Goal: Task Accomplishment & Management: Use online tool/utility

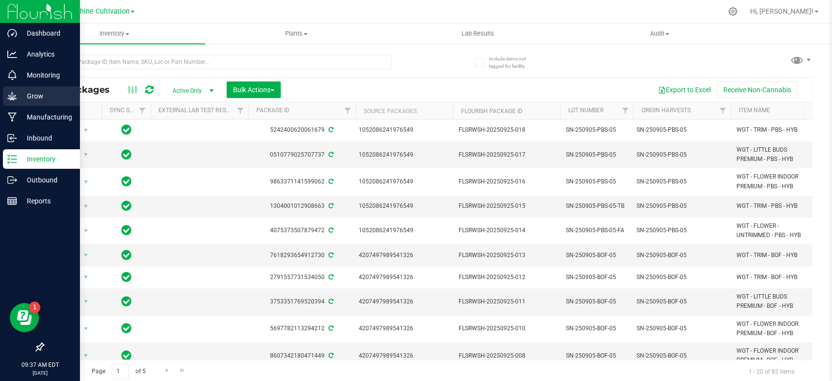
click at [47, 93] on p "Grow" at bounding box center [46, 96] width 58 height 12
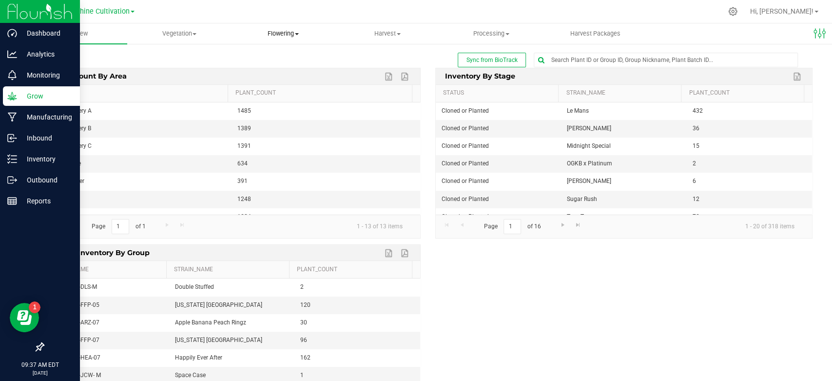
click at [292, 33] on span "Flowering" at bounding box center [283, 33] width 103 height 9
click at [269, 66] on span "Flowering groups" at bounding box center [272, 70] width 81 height 8
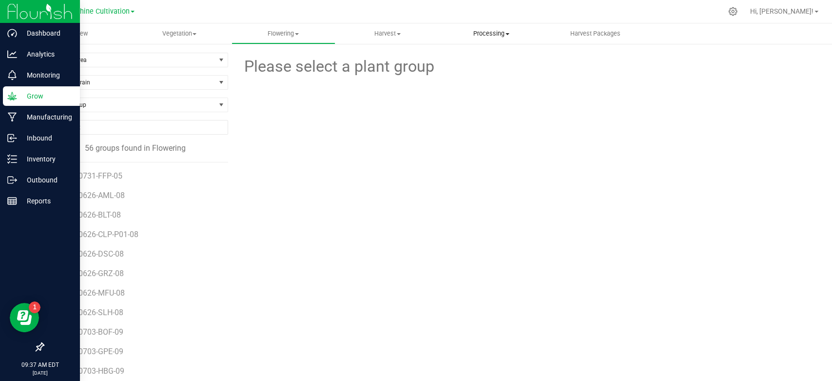
click at [487, 37] on span "Processing" at bounding box center [491, 33] width 103 height 9
click at [482, 60] on span "Processing harvests" at bounding box center [484, 59] width 90 height 8
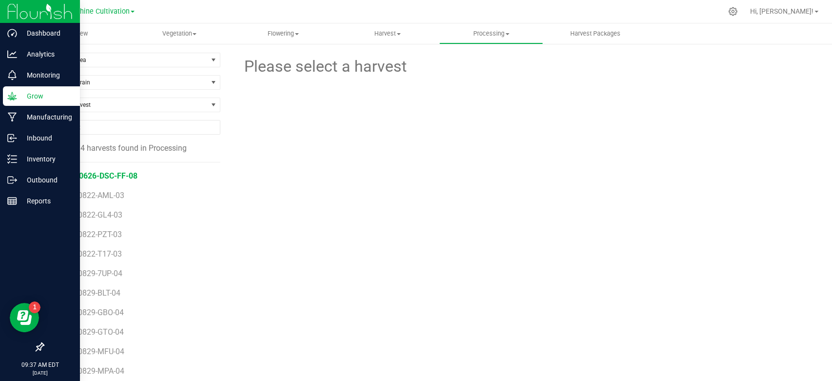
click at [96, 174] on span "SN-250626-DSC-FF-08" at bounding box center [97, 175] width 80 height 9
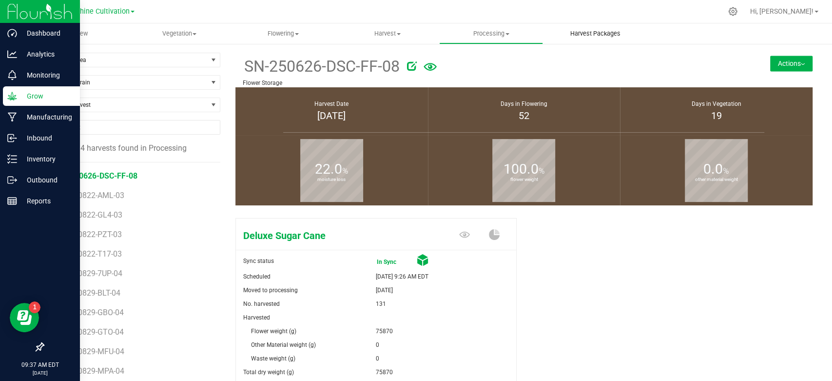
click at [597, 35] on span "Harvest Packages" at bounding box center [595, 33] width 77 height 9
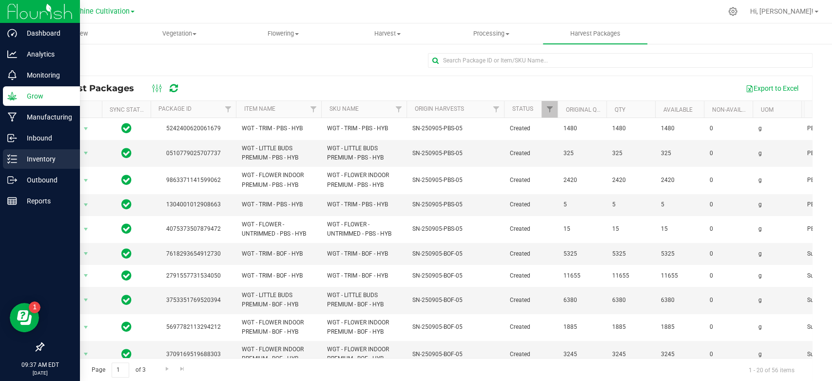
click at [16, 163] on icon at bounding box center [12, 159] width 10 height 10
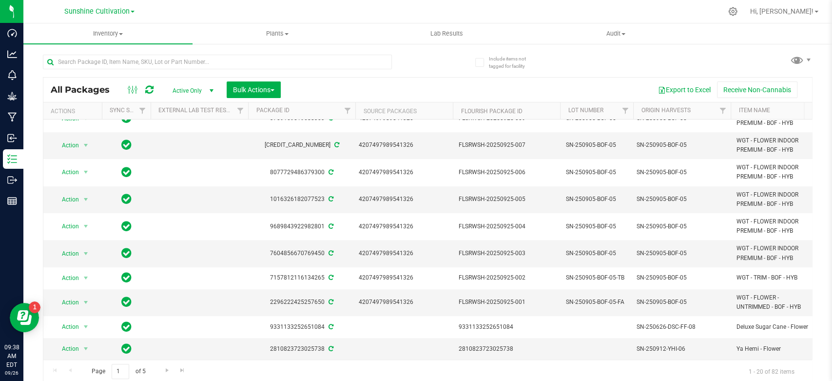
click at [632, 71] on div "All Packages Active Only Active Only Lab Samples Locked All External Internal B…" at bounding box center [428, 214] width 770 height 338
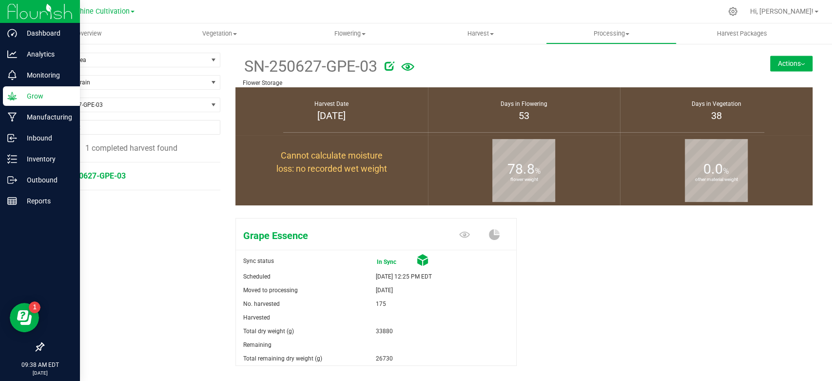
click at [22, 100] on p "Grow" at bounding box center [46, 96] width 58 height 12
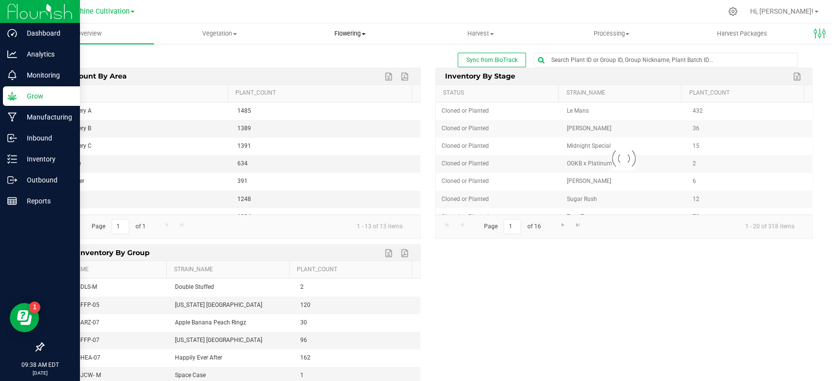
click at [362, 38] on span "Flowering" at bounding box center [350, 33] width 130 height 9
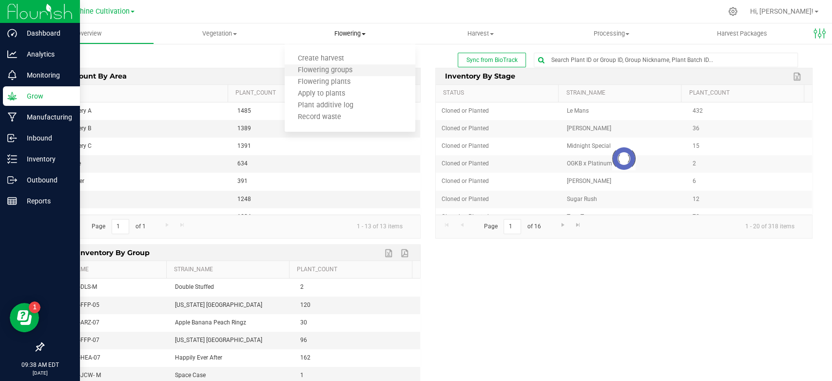
click at [333, 74] on li "Flowering groups" at bounding box center [350, 71] width 131 height 12
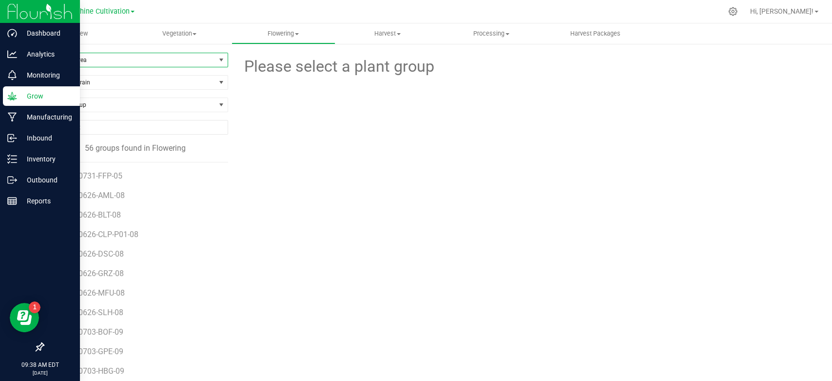
click at [122, 58] on span "Filter by Area" at bounding box center [129, 60] width 172 height 14
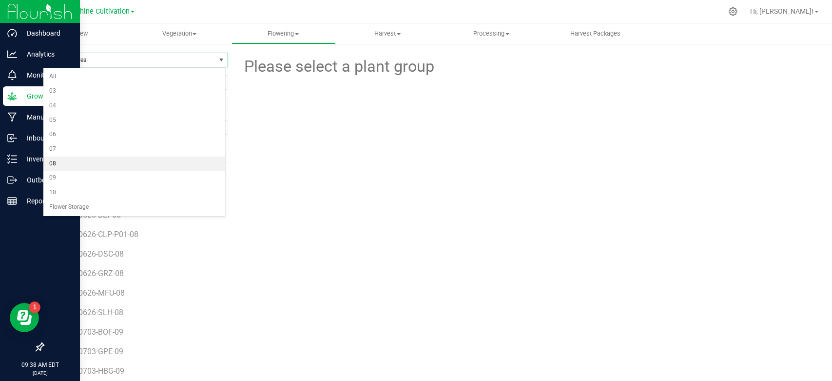
click at [82, 160] on li "08" at bounding box center [134, 163] width 182 height 15
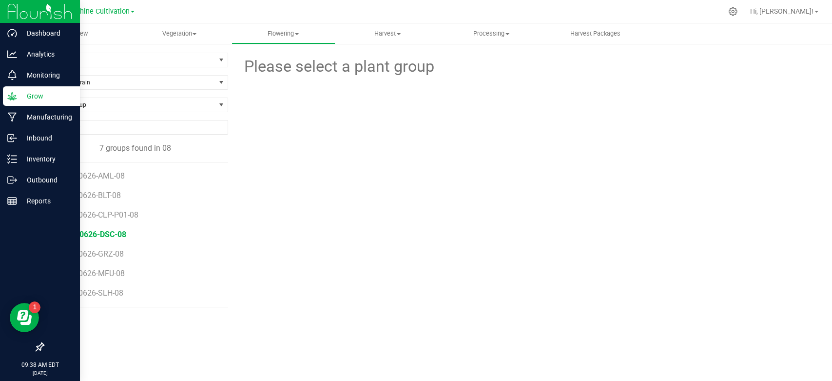
click at [105, 233] on span "SN-250626-DSC-08" at bounding box center [92, 234] width 69 height 9
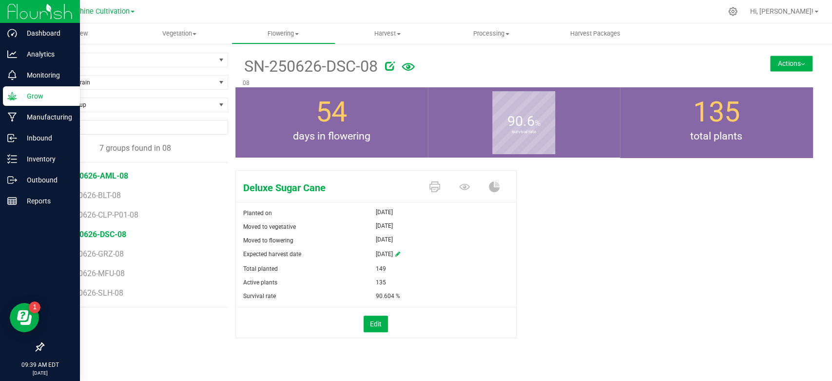
click at [85, 179] on span "SN-250626-AML-08" at bounding box center [93, 175] width 71 height 9
click at [105, 197] on span "SN-250626-BLT-08" at bounding box center [91, 195] width 66 height 9
click at [794, 59] on button "Actions" at bounding box center [791, 64] width 42 height 16
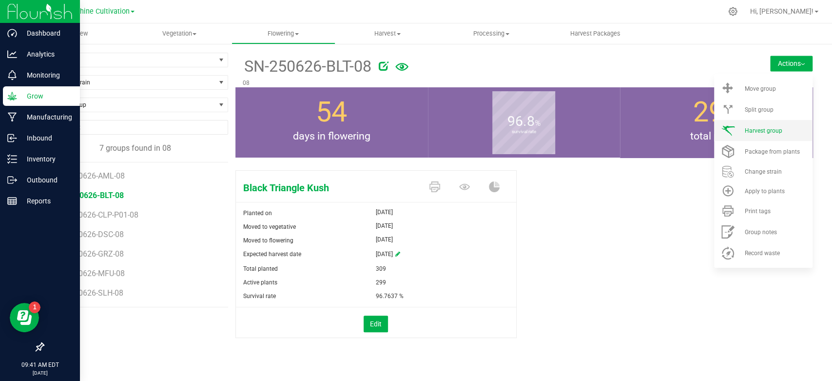
click at [767, 128] on span "Harvest group" at bounding box center [763, 130] width 38 height 7
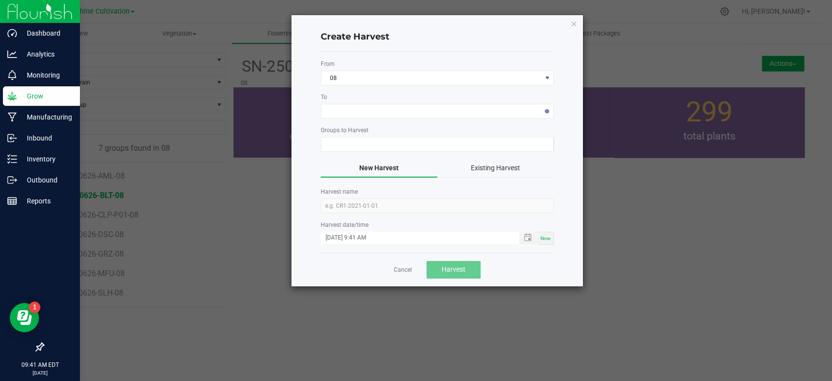
type input "SN-250626-BLT-08"
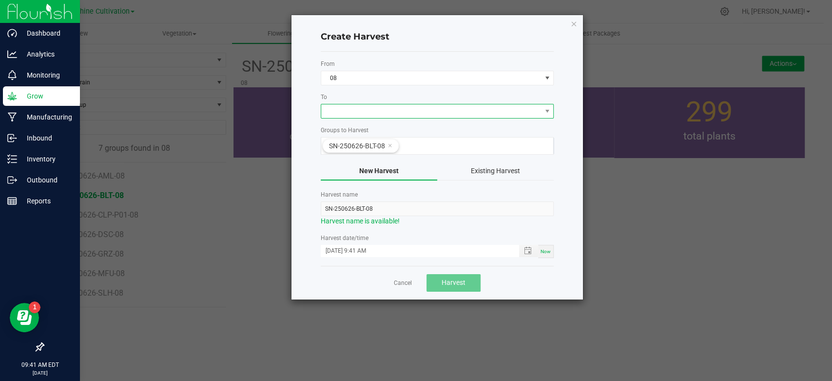
click at [517, 113] on span at bounding box center [431, 111] width 220 height 14
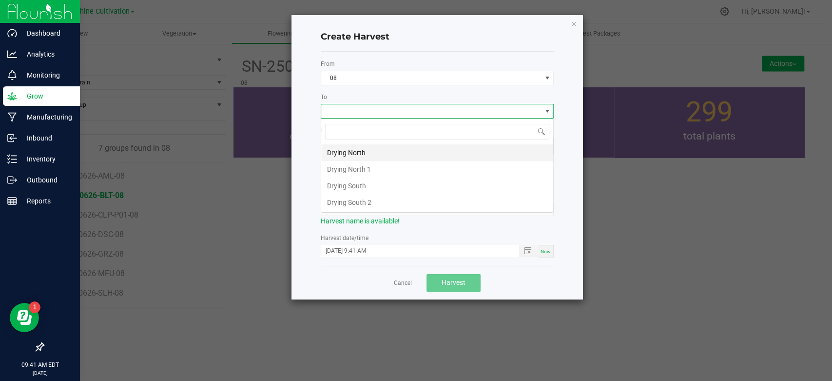
scroll to position [14, 233]
click at [367, 184] on li "Drying South" at bounding box center [437, 185] width 232 height 17
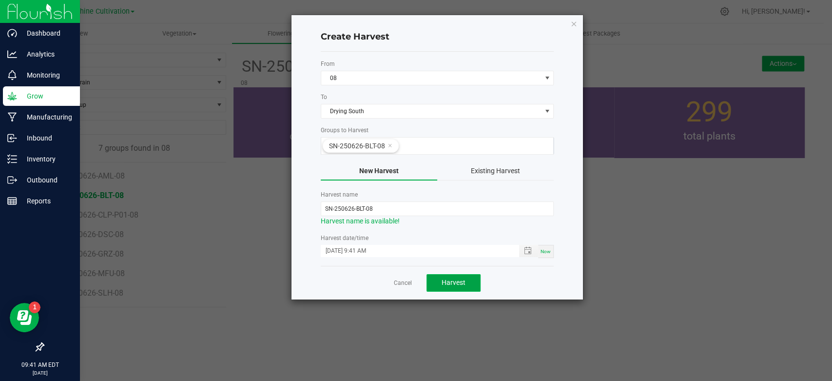
click at [455, 283] on span "Harvest" at bounding box center [454, 282] width 24 height 8
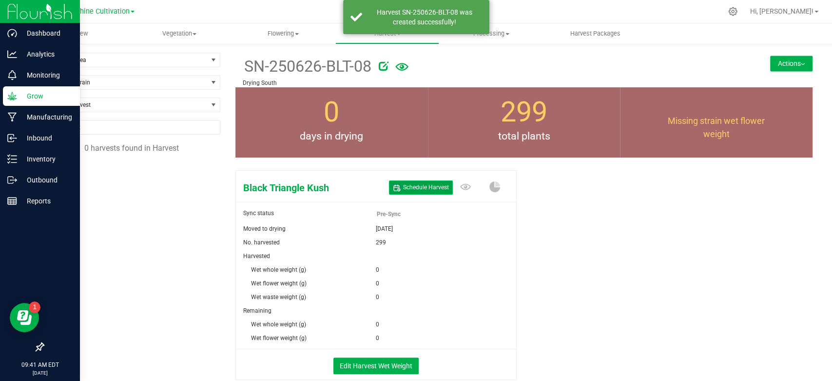
click at [425, 190] on span "Schedule Harvest" at bounding box center [426, 187] width 46 height 8
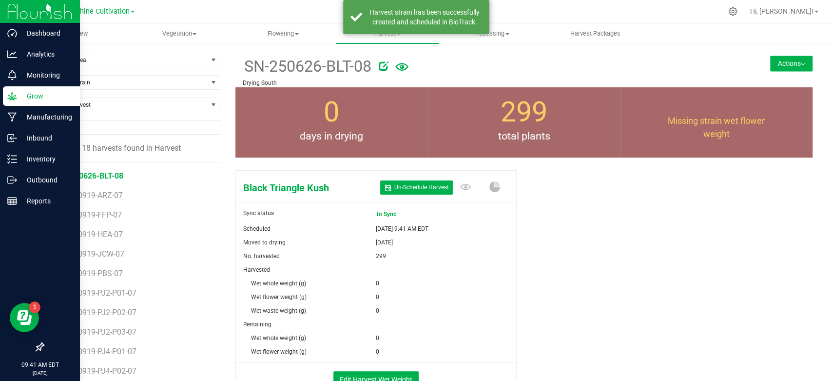
click at [379, 64] on icon at bounding box center [384, 66] width 10 height 10
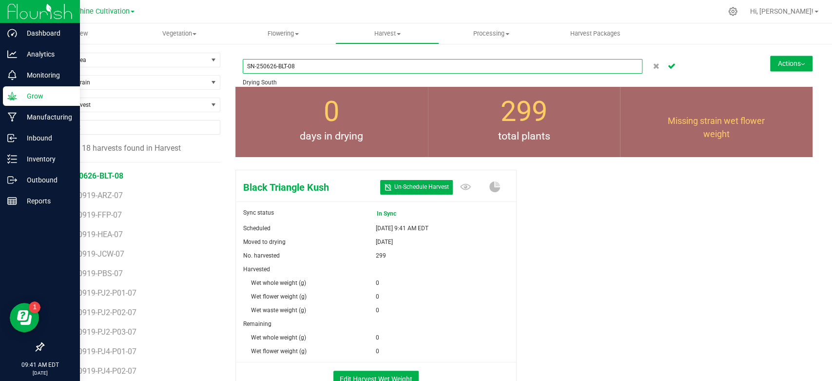
drag, startPoint x: 268, startPoint y: 67, endPoint x: 273, endPoint y: 67, distance: 5.4
click at [268, 67] on input "SN-250626-BLT-08" at bounding box center [443, 66] width 400 height 15
type input "SN-250926-BLT-08"
click at [668, 65] on icon "Cancel button" at bounding box center [672, 65] width 8 height 6
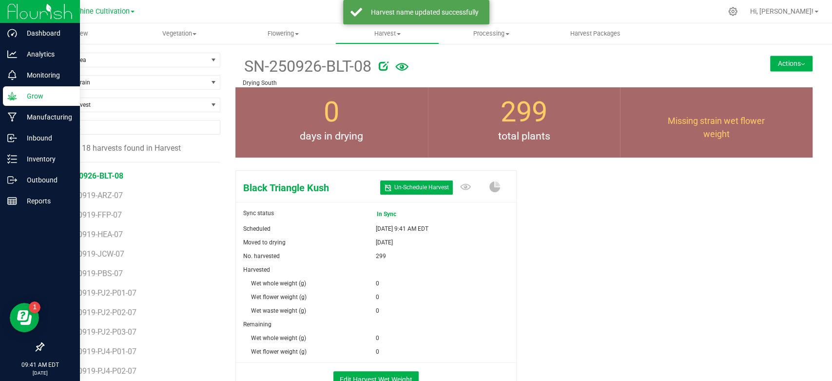
scroll to position [68, 0]
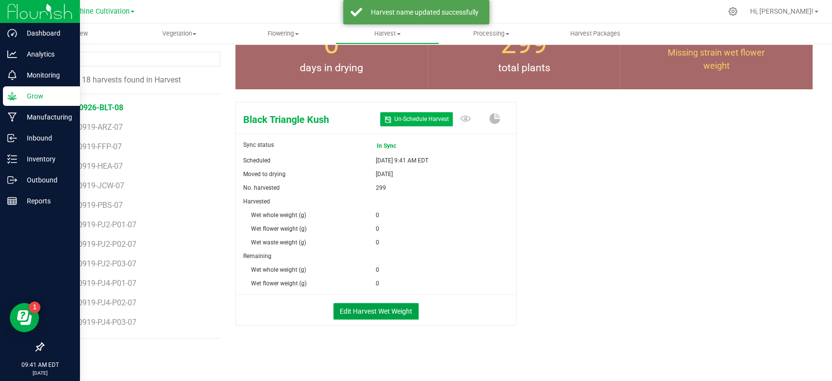
click at [374, 310] on button "Edit Harvest Wet Weight" at bounding box center [375, 311] width 85 height 17
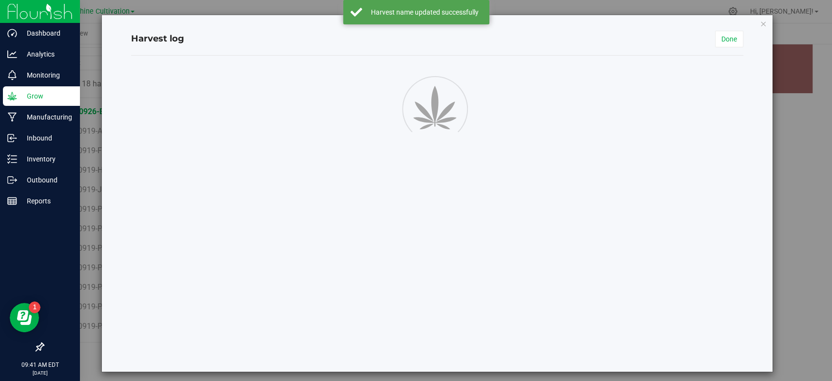
scroll to position [68, 0]
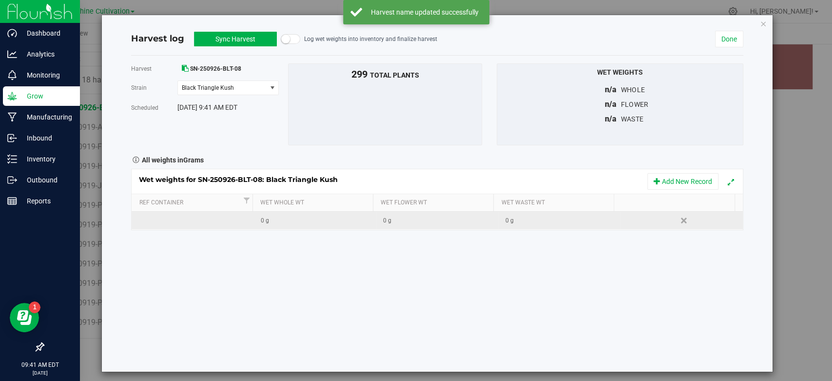
click at [290, 218] on div "0 g" at bounding box center [318, 220] width 115 height 9
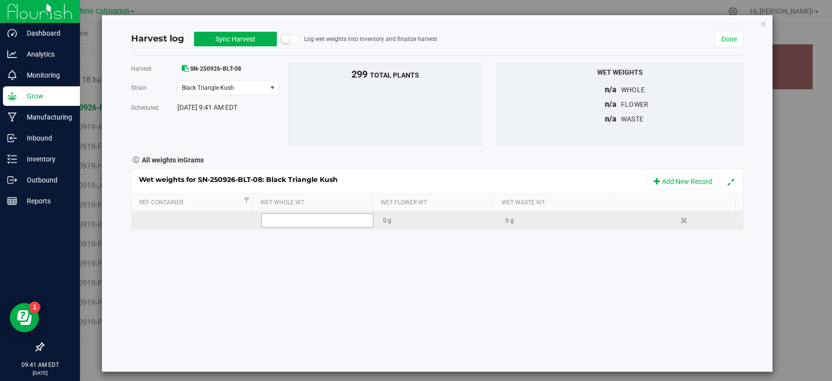
click at [307, 212] on td at bounding box center [315, 221] width 122 height 18
click at [308, 220] on span at bounding box center [317, 220] width 112 height 15
type input "285900"
click at [257, 41] on button "Sync Harvest" at bounding box center [235, 39] width 83 height 15
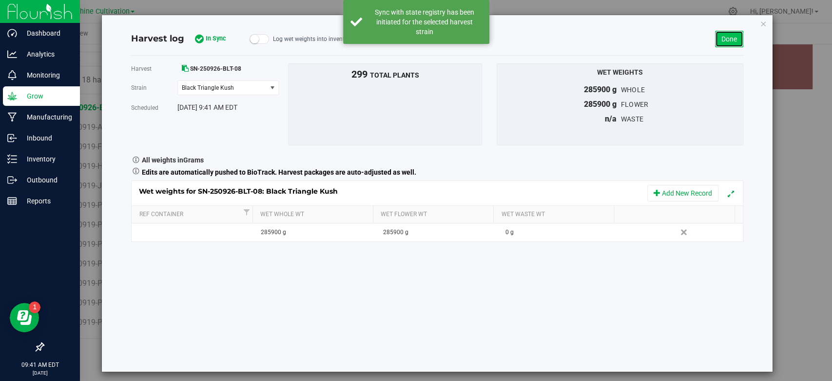
click at [722, 35] on link "Done" at bounding box center [729, 39] width 28 height 17
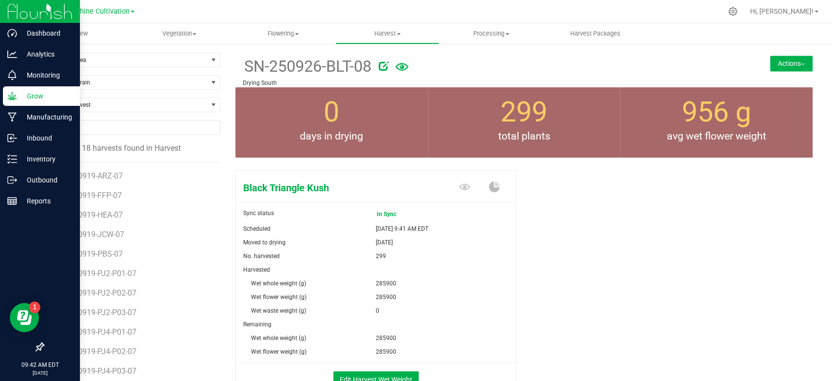
drag, startPoint x: 541, startPoint y: 62, endPoint x: 603, endPoint y: 69, distance: 62.8
click at [542, 61] on div at bounding box center [548, 64] width 338 height 19
click at [298, 37] on span "Flowering" at bounding box center [283, 33] width 103 height 9
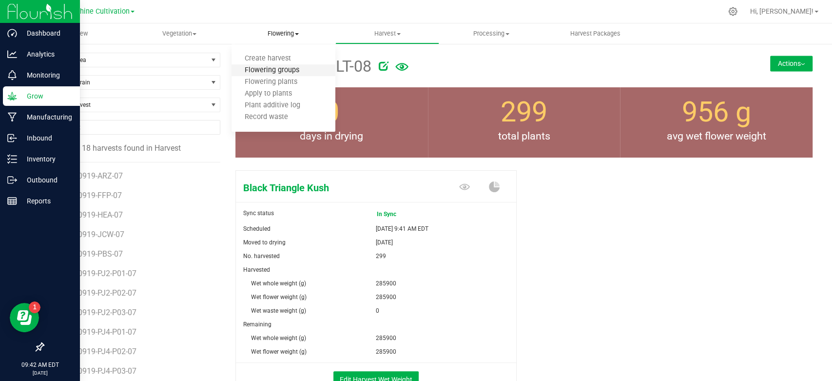
click at [285, 73] on span "Flowering groups" at bounding box center [272, 70] width 81 height 8
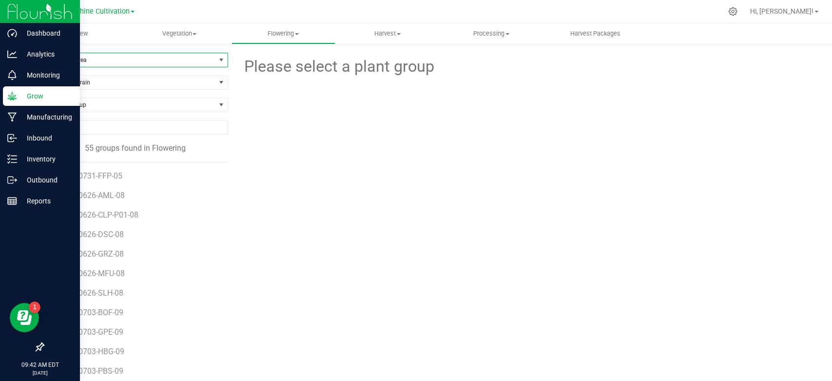
click at [86, 60] on span "Filter by Area" at bounding box center [129, 60] width 172 height 14
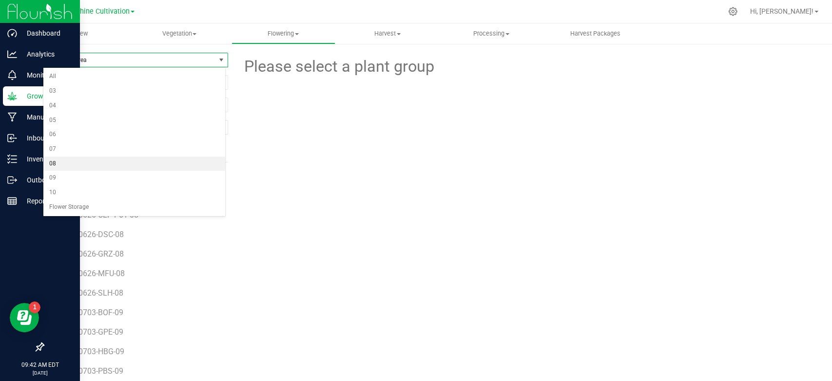
click at [70, 168] on li "08" at bounding box center [134, 163] width 182 height 15
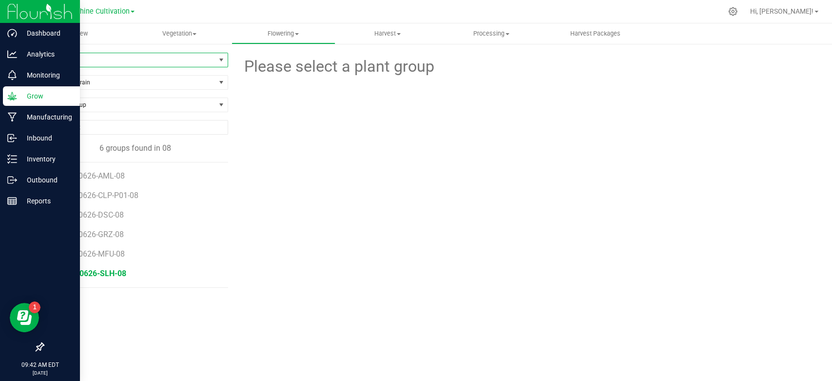
click at [105, 271] on span "SN-250626-SLH-08" at bounding box center [92, 273] width 69 height 9
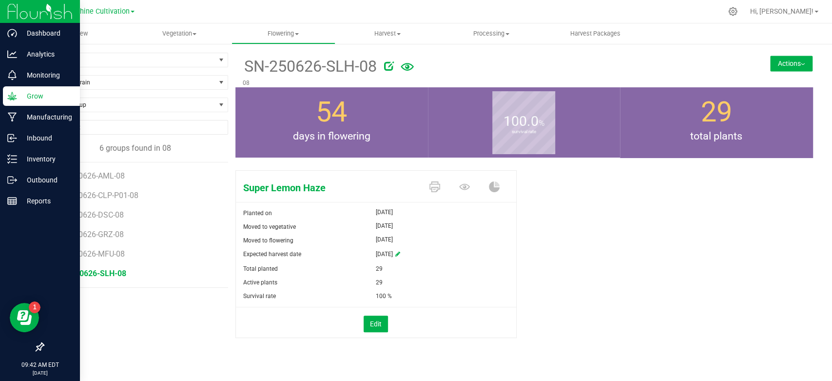
click at [799, 67] on button "Actions" at bounding box center [791, 64] width 42 height 16
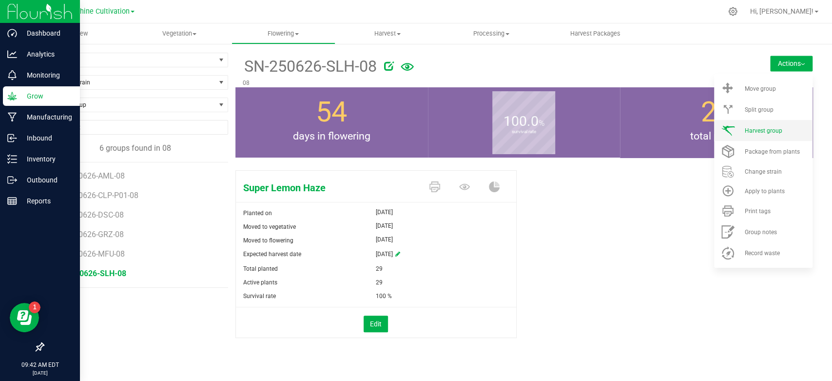
click at [745, 127] on span "Harvest group" at bounding box center [763, 130] width 38 height 7
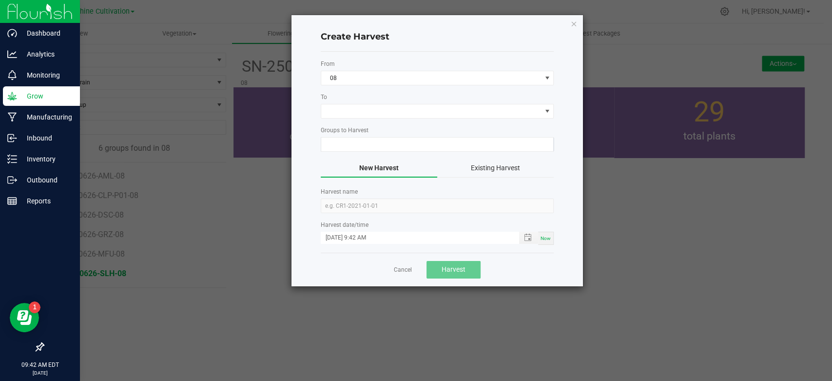
type input "SN-250626-SLH-08"
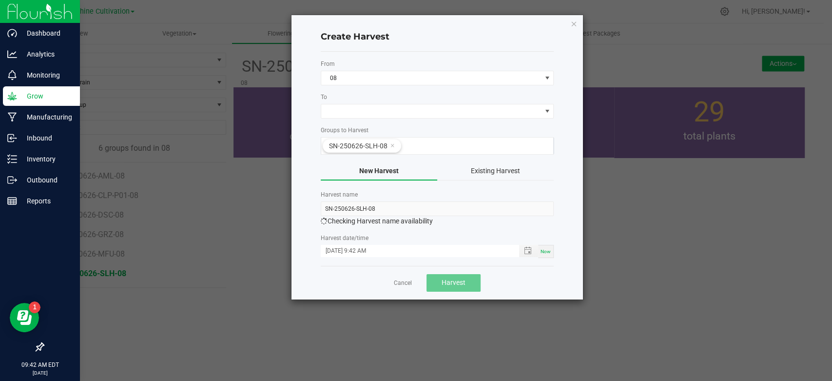
click at [513, 119] on form "From 08 To Groups to Harvest SN-250626-SLH-08 New Harvest Existing Harvest Harv…" at bounding box center [437, 158] width 233 height 198
click at [513, 113] on span at bounding box center [431, 111] width 220 height 14
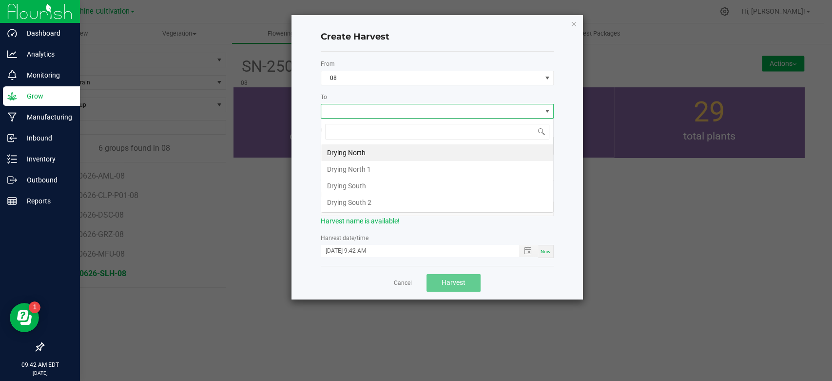
scroll to position [14, 233]
click at [389, 151] on li "Drying North" at bounding box center [437, 152] width 232 height 17
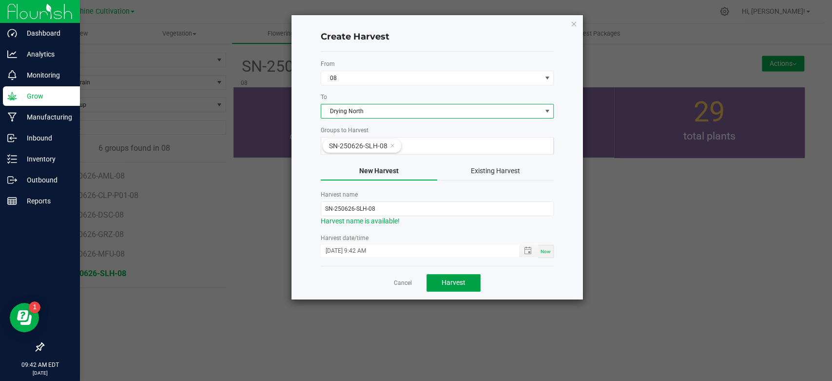
click at [468, 283] on button "Harvest" at bounding box center [453, 283] width 54 height 18
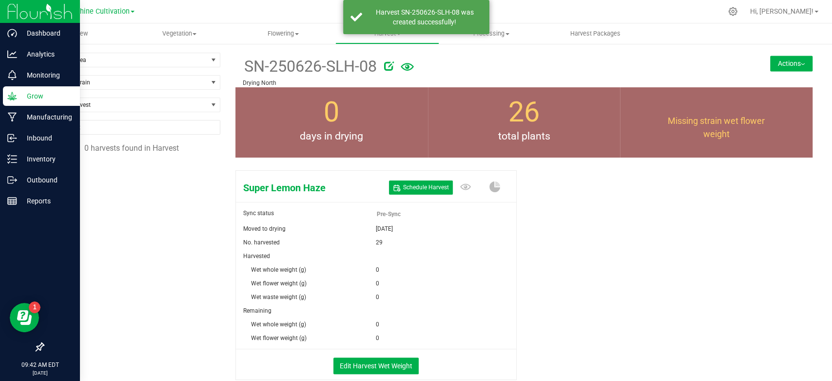
click at [386, 63] on icon at bounding box center [389, 66] width 10 height 10
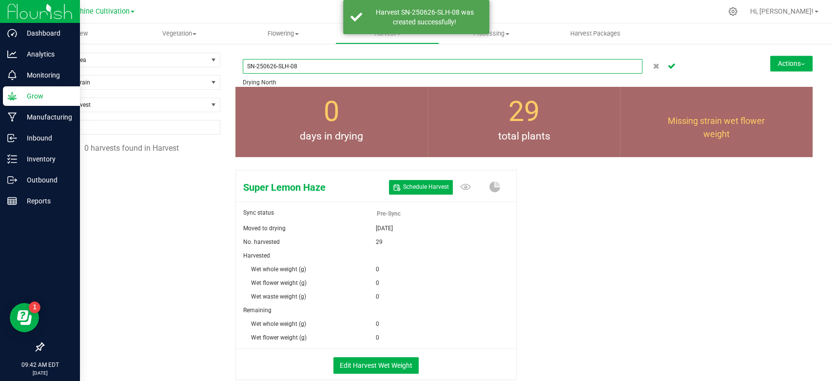
click at [269, 65] on input "SN-250626-SLH-08" at bounding box center [443, 66] width 400 height 15
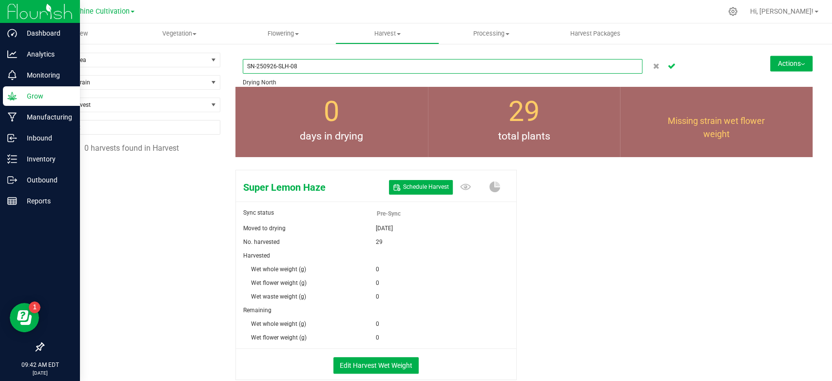
type input "SN-250926-SLH-08"
click at [668, 65] on icon "Cancel button" at bounding box center [672, 65] width 8 height 6
click at [412, 186] on span "Schedule Harvest" at bounding box center [426, 187] width 46 height 8
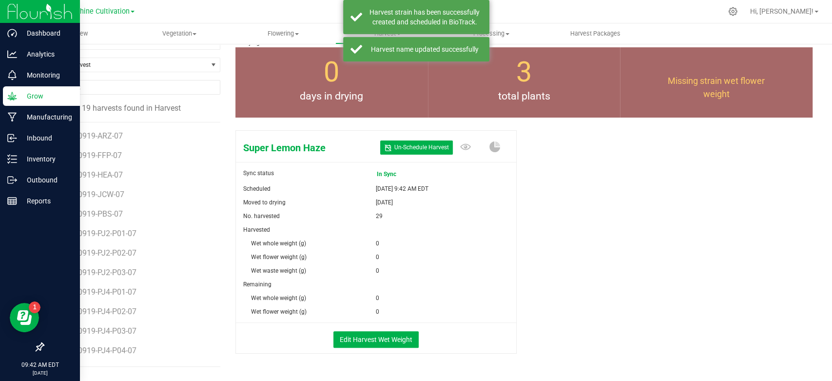
scroll to position [68, 0]
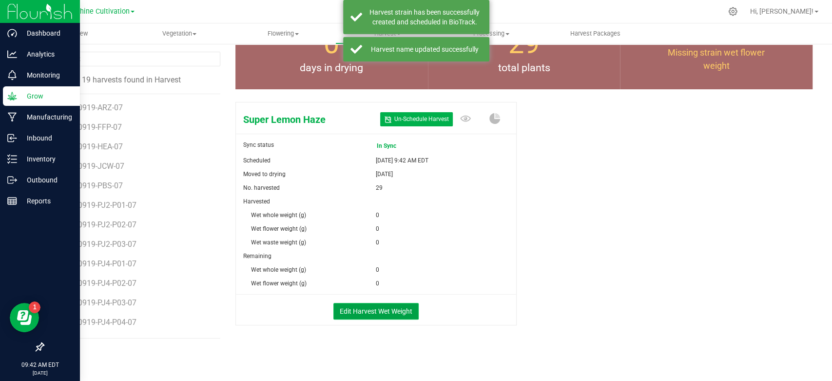
click at [382, 304] on button "Edit Harvest Wet Weight" at bounding box center [375, 311] width 85 height 17
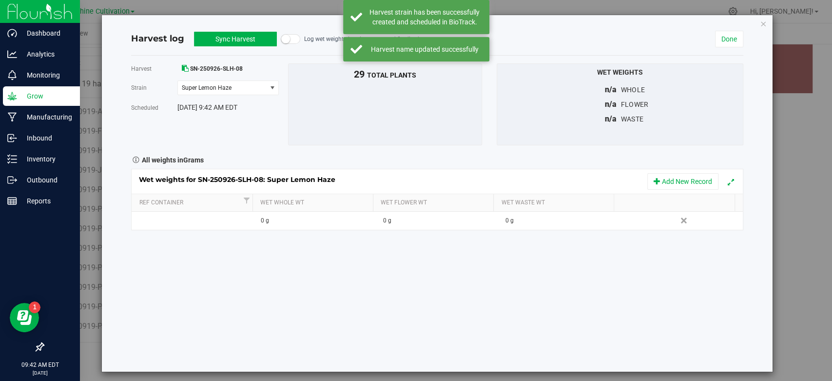
scroll to position [68, 0]
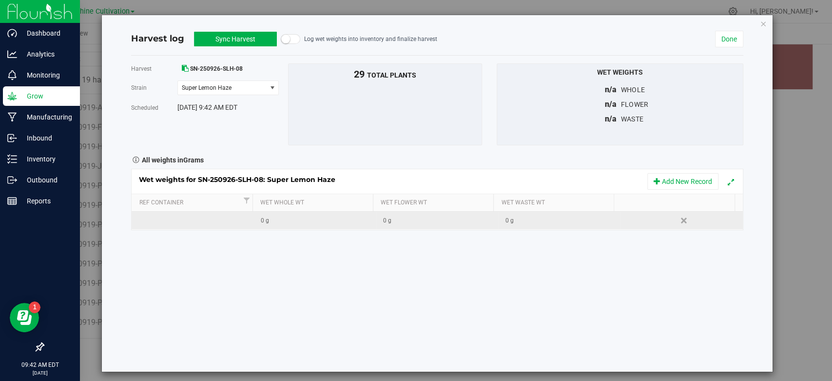
click at [295, 221] on div "0 g" at bounding box center [318, 220] width 115 height 9
type input "25740"
click at [246, 39] on button "Sync Harvest" at bounding box center [235, 39] width 83 height 15
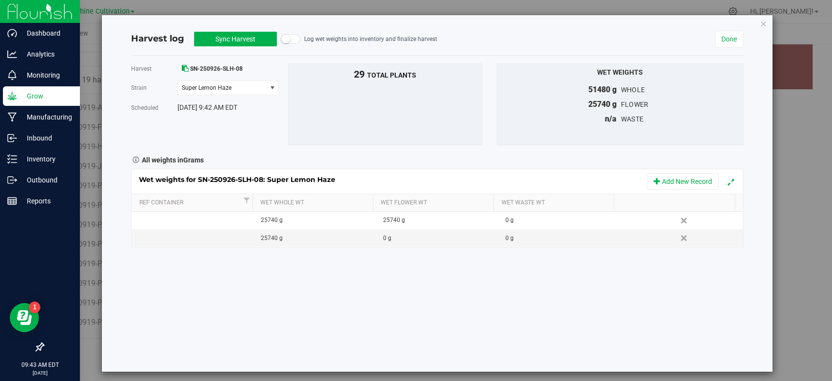
click at [677, 235] on link "Delete" at bounding box center [684, 238] width 15 height 13
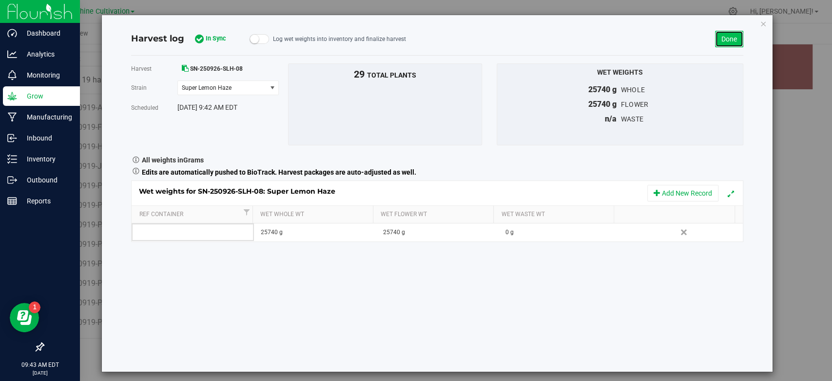
click at [715, 39] on link "Done" at bounding box center [729, 39] width 28 height 17
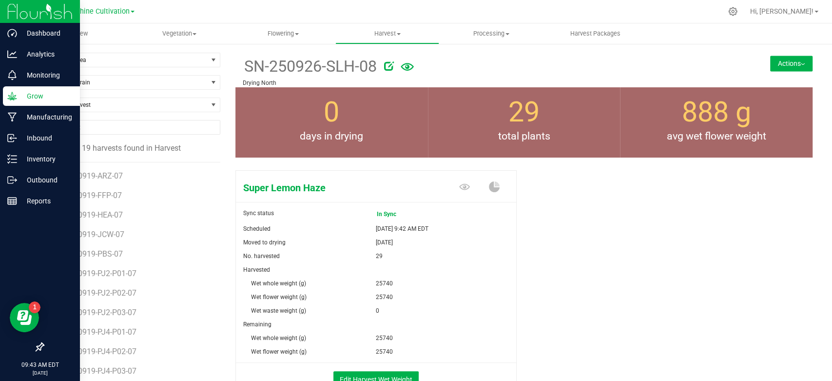
click at [597, 297] on div "Super Lemon Haze Sync status In Sync Scheduled Sep 26, 2025 9:42 AM EDT Moved t…" at bounding box center [523, 292] width 577 height 252
click at [293, 38] on span "Flowering" at bounding box center [283, 33] width 103 height 9
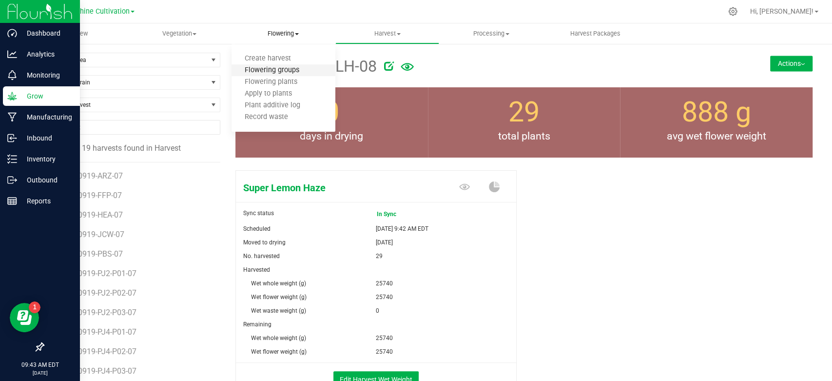
click at [277, 72] on span "Flowering groups" at bounding box center [272, 70] width 81 height 8
